Goal: Information Seeking & Learning: Learn about a topic

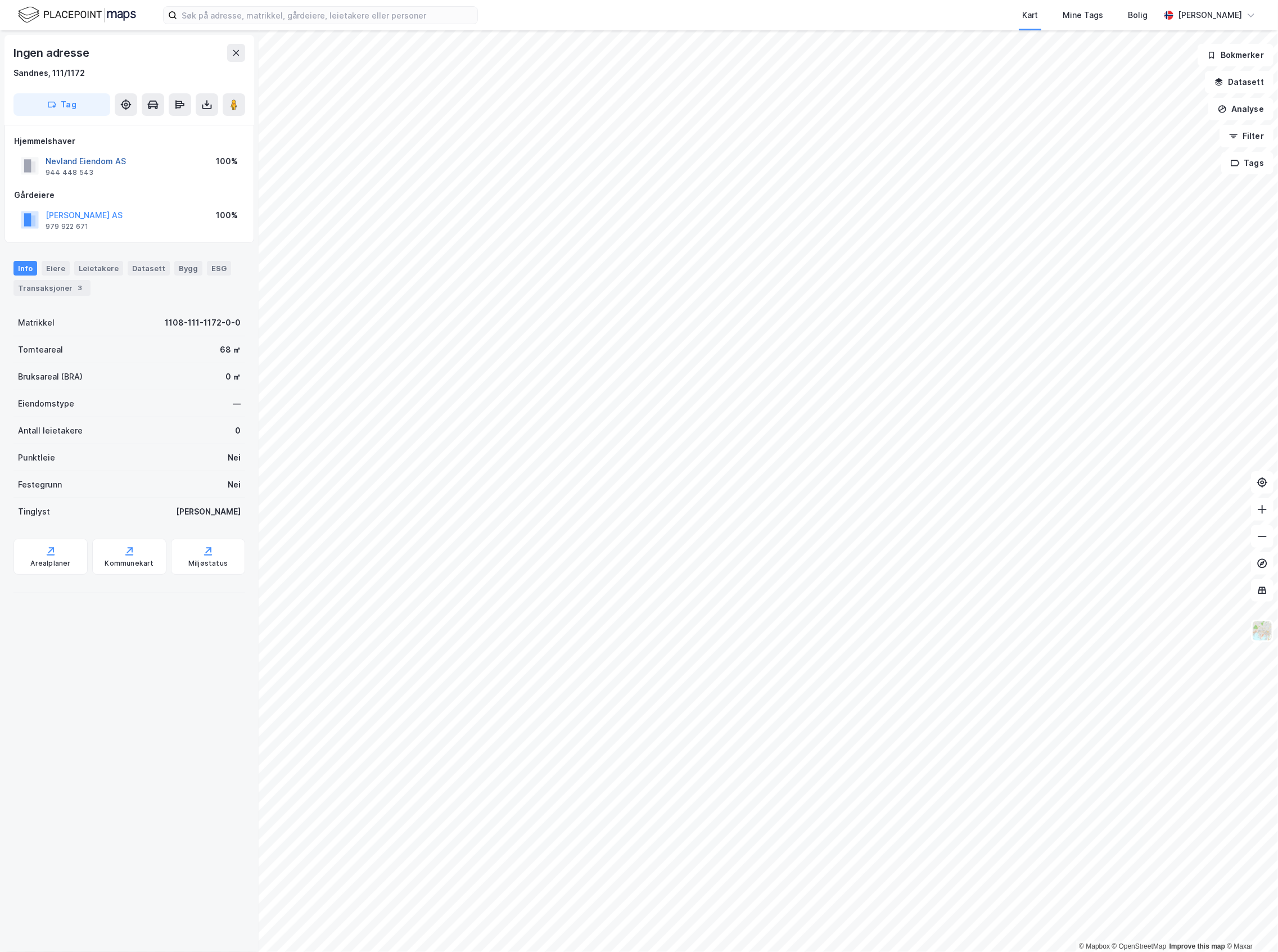
click at [0, 0] on button "Nevland Eiendom AS" at bounding box center [0, 0] width 0 height 0
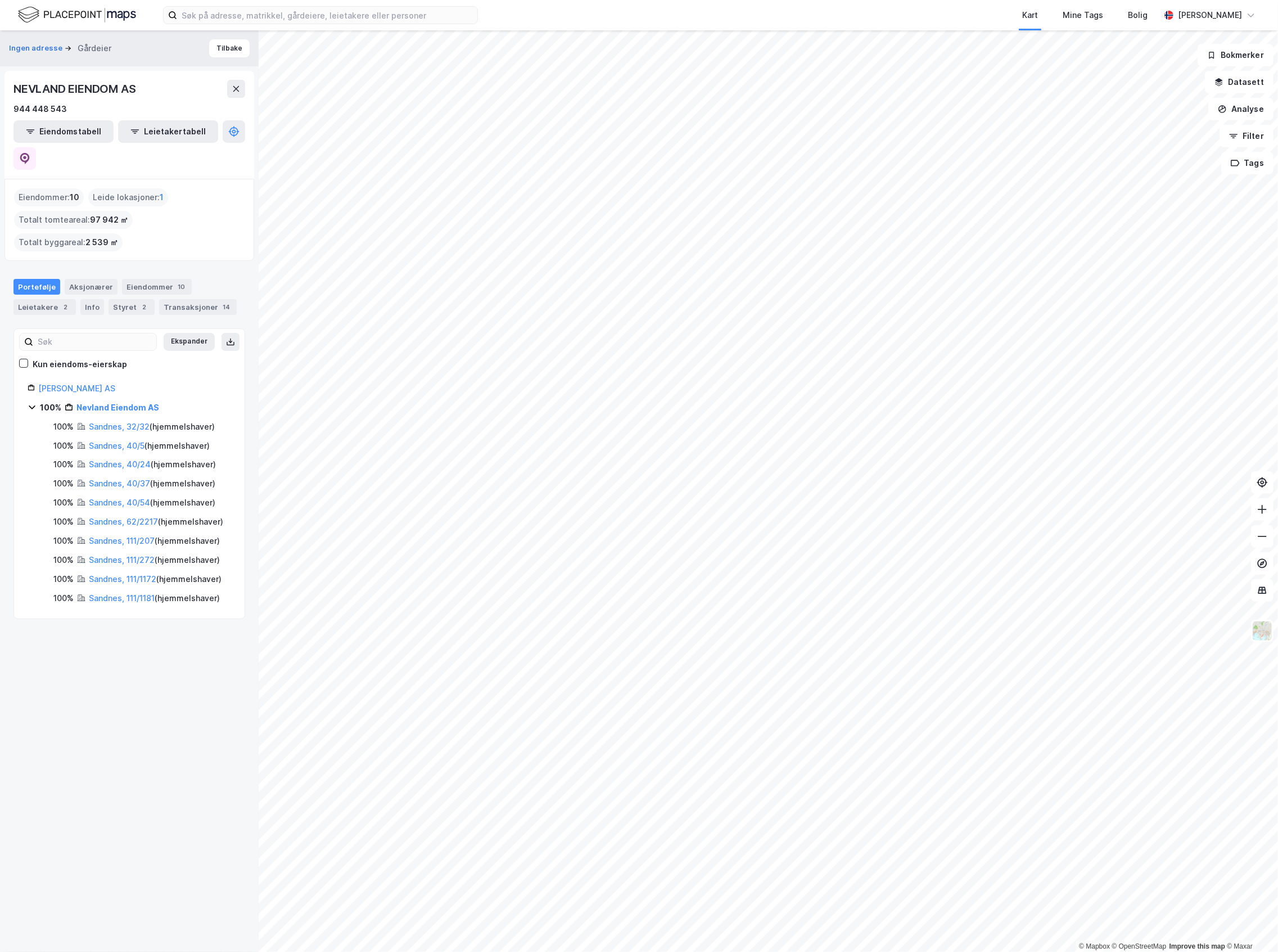
click at [224, 80] on div "NEVLAND EIENDOM AS" at bounding box center [129, 89] width 231 height 18
click at [229, 82] on button at bounding box center [236, 89] width 18 height 18
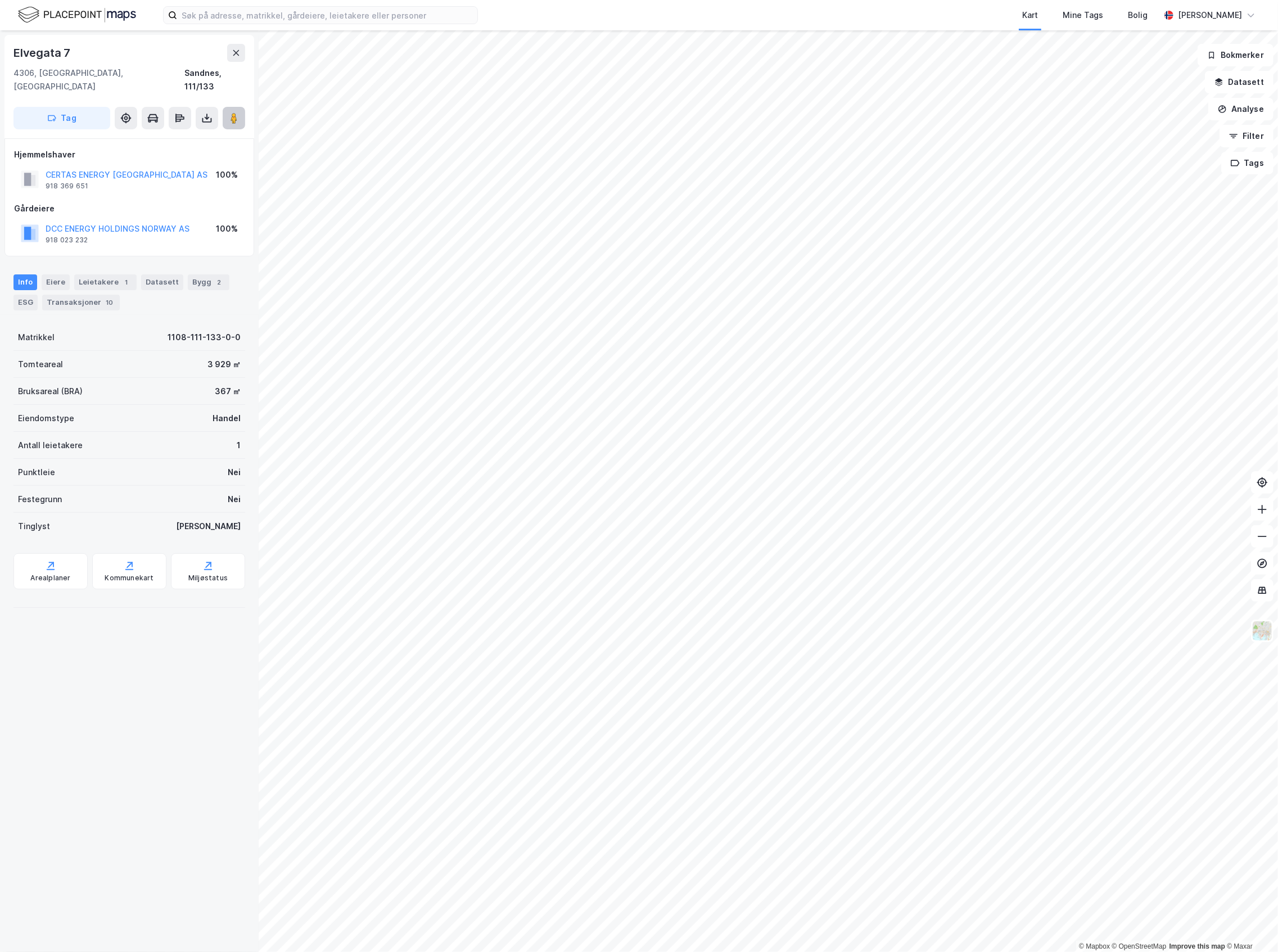
click at [232, 112] on image at bounding box center [233, 118] width 7 height 11
drag, startPoint x: 221, startPoint y: 349, endPoint x: 142, endPoint y: 352, distance: 79.1
click at [142, 352] on div "Tomteareal 3 929 ㎡" at bounding box center [129, 365] width 231 height 27
click at [223, 261] on div "Info [PERSON_NAME] 1 Datasett Bygg 2 ESG Transaksjoner 10" at bounding box center [130, 288] width 259 height 54
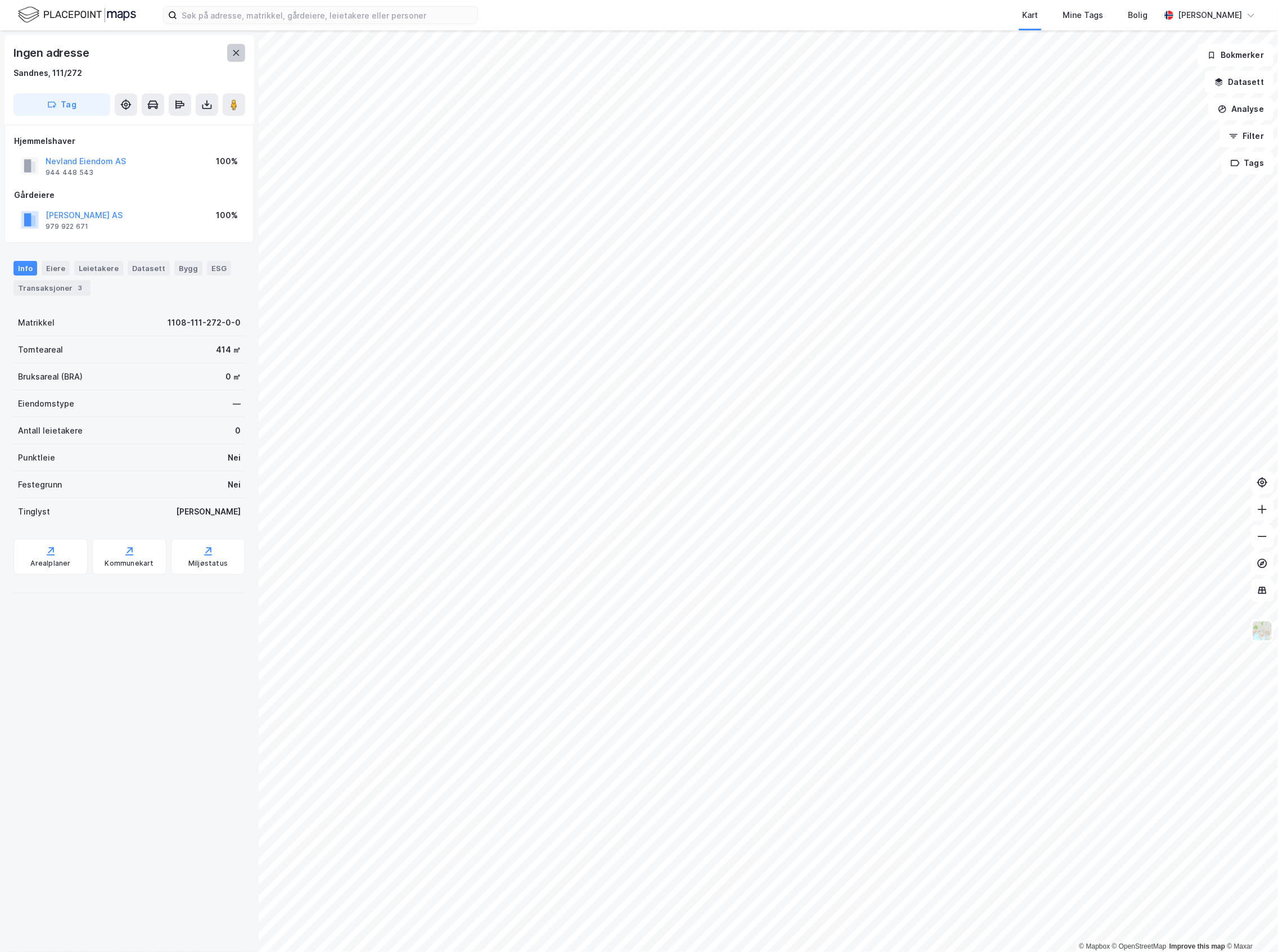
click at [232, 59] on button at bounding box center [236, 52] width 18 height 18
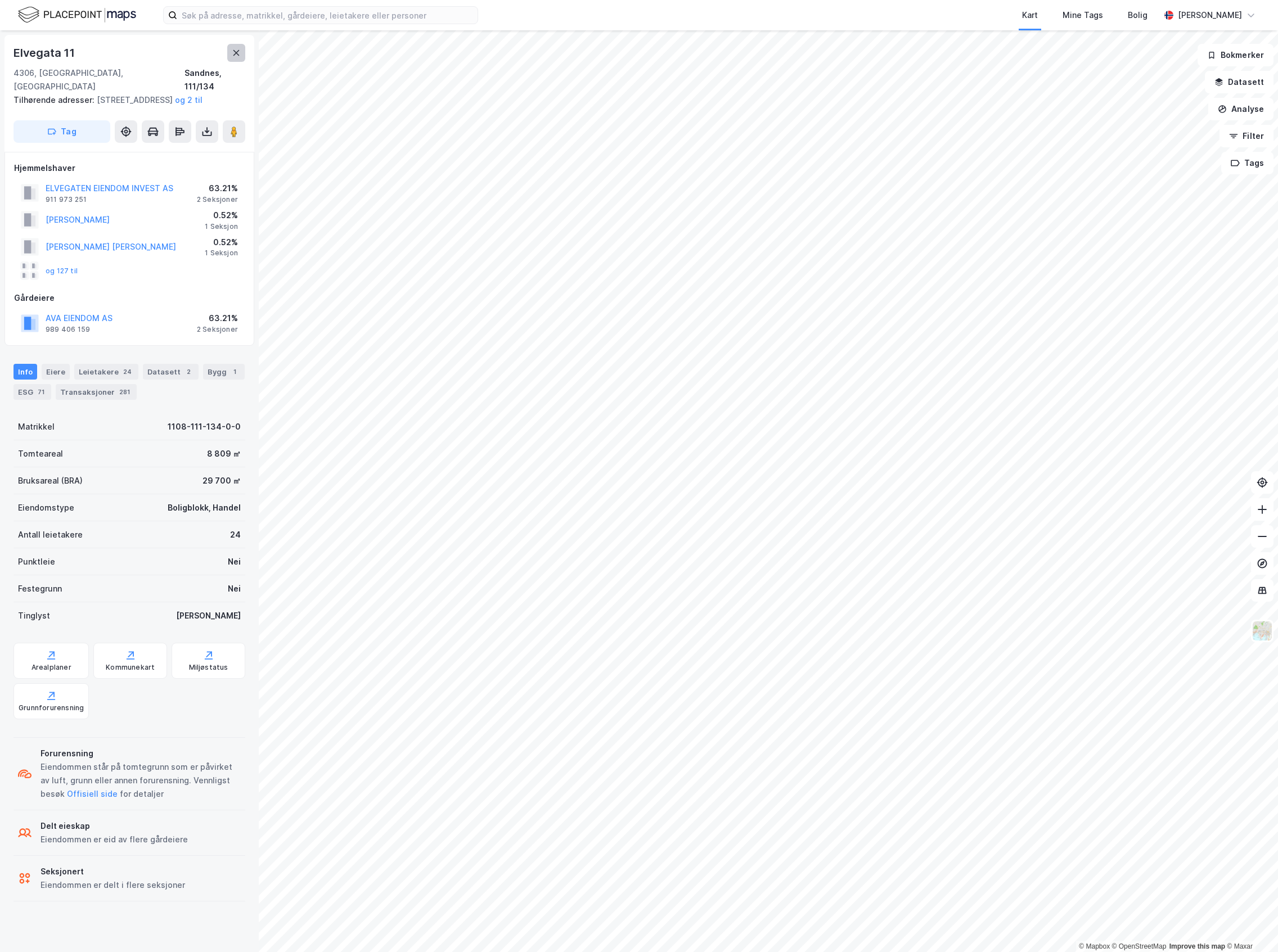
click at [228, 51] on button at bounding box center [236, 52] width 18 height 18
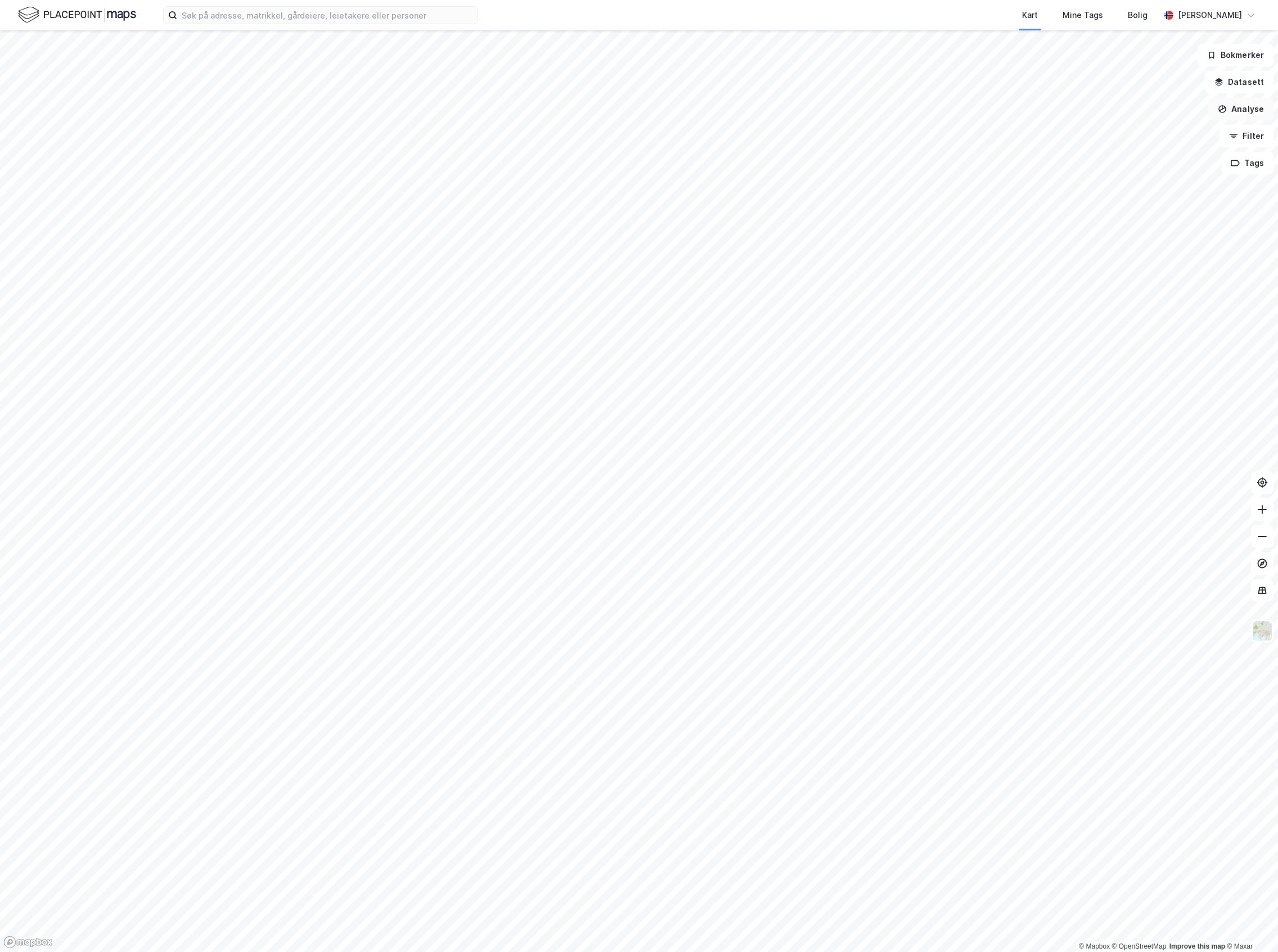
click at [1243, 102] on button "Analyse" at bounding box center [1241, 109] width 66 height 23
click at [1170, 138] on div "Tegn område" at bounding box center [1136, 132] width 130 height 18
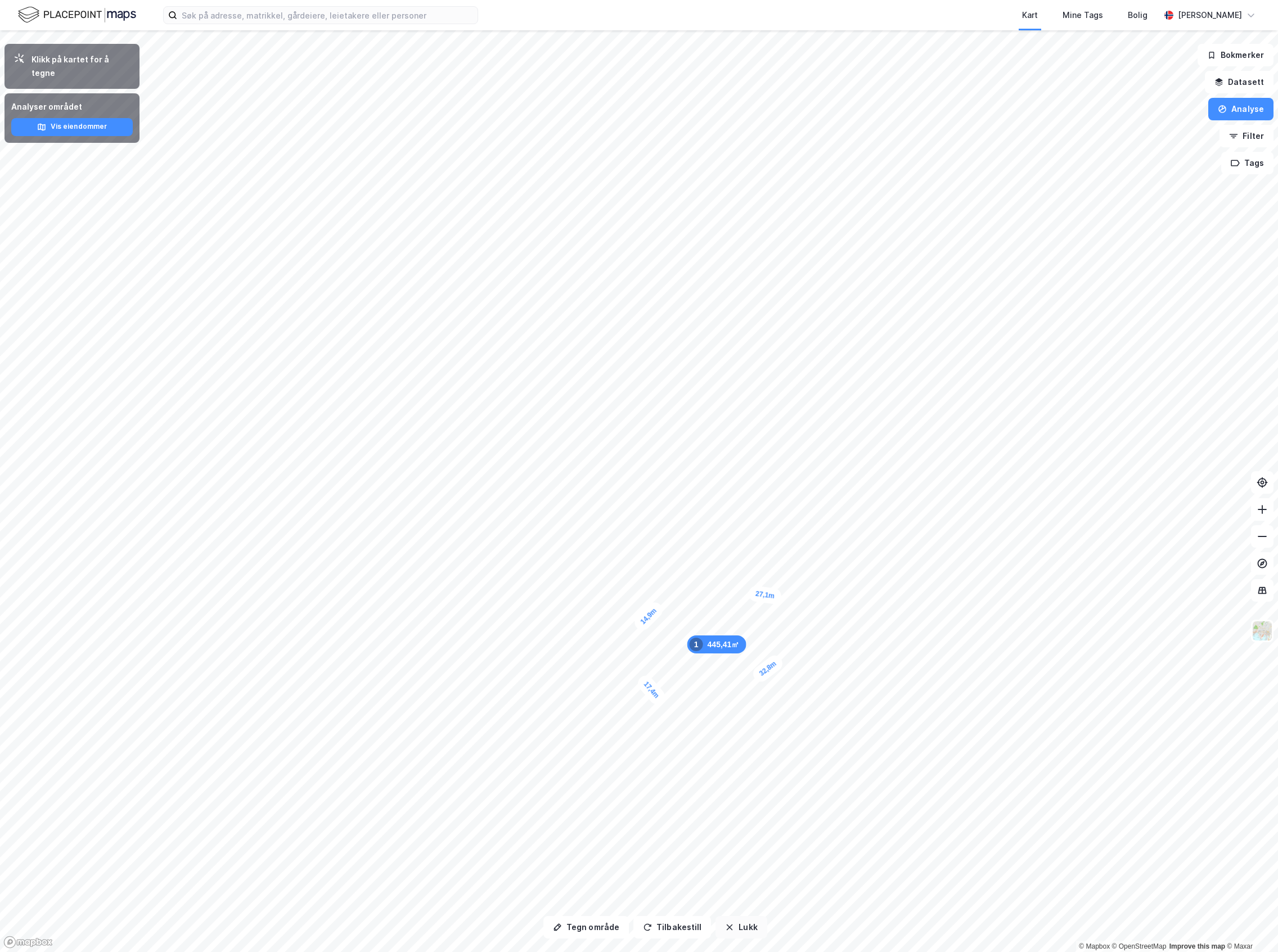
click at [736, 927] on button "Lukk" at bounding box center [741, 927] width 51 height 23
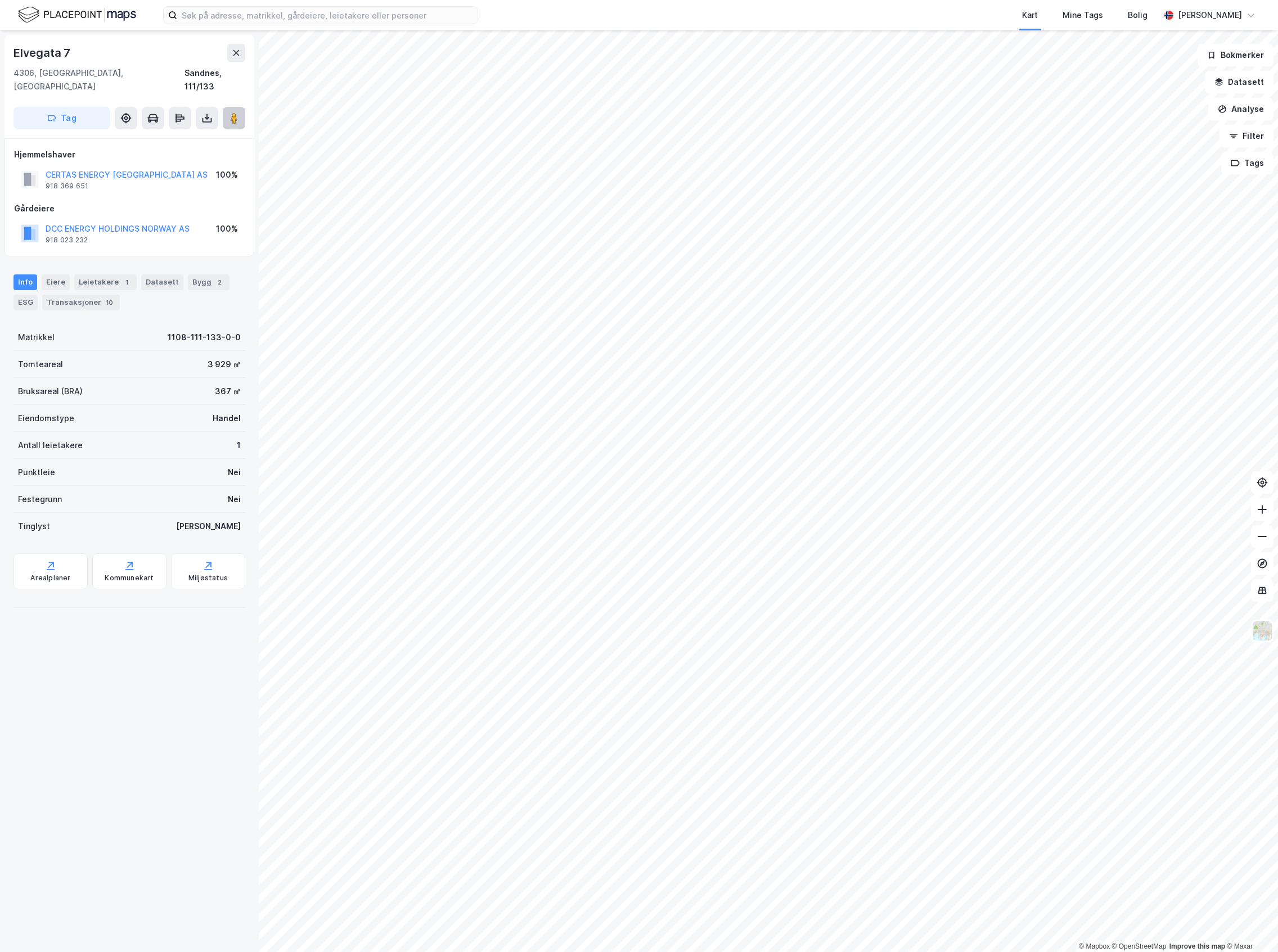
click at [229, 112] on icon at bounding box center [234, 118] width 11 height 11
drag, startPoint x: 200, startPoint y: 210, endPoint x: 46, endPoint y: 219, distance: 154.3
click at [46, 220] on div "DCC ENERGY HOLDINGS [GEOGRAPHIC_DATA] AS 918 023 232 100%" at bounding box center [130, 233] width 230 height 27
drag, startPoint x: 178, startPoint y: 157, endPoint x: 52, endPoint y: 165, distance: 126.3
click at [52, 166] on div "CERTAS ENERGY [GEOGRAPHIC_DATA] AS 918 369 651 100%" at bounding box center [130, 179] width 230 height 27
